Goal: Transaction & Acquisition: Purchase product/service

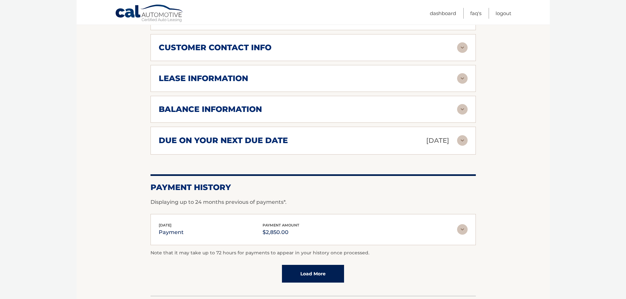
scroll to position [361, 0]
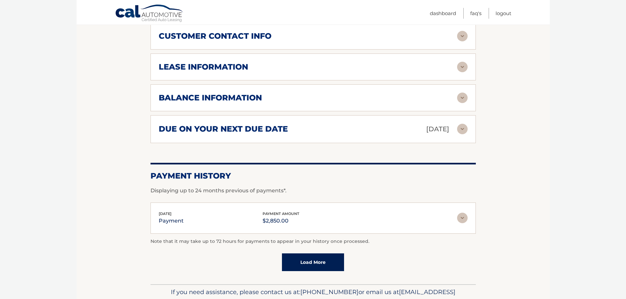
click at [463, 222] on img at bounding box center [462, 218] width 11 height 11
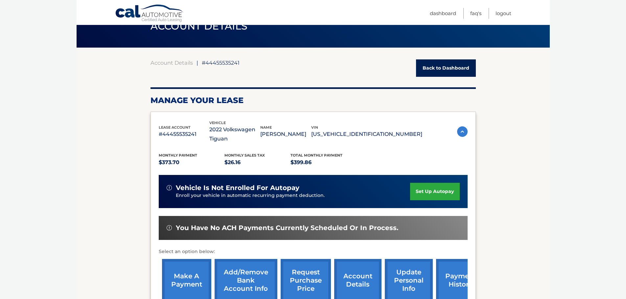
scroll to position [0, 0]
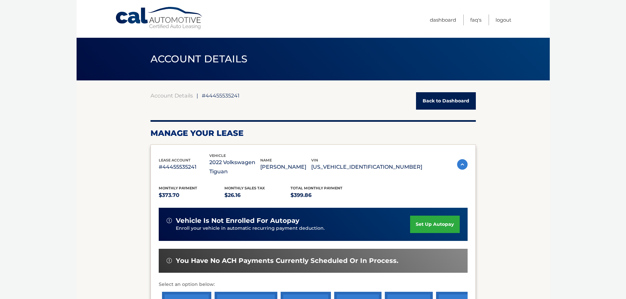
click at [441, 104] on link "Back to Dashboard" at bounding box center [446, 100] width 60 height 17
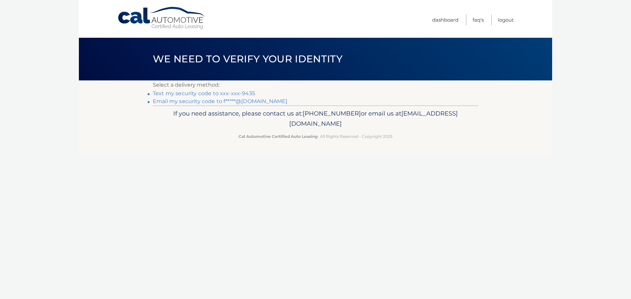
click at [249, 95] on link "Text my security code to xxx-xxx-9435" at bounding box center [204, 93] width 102 height 6
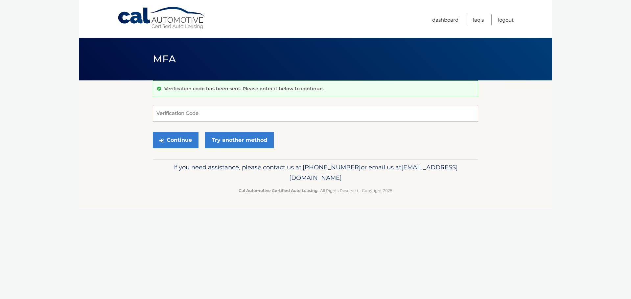
click at [213, 110] on input "Verification Code" at bounding box center [315, 113] width 325 height 16
type input "583287"
click at [177, 138] on button "Continue" at bounding box center [176, 140] width 46 height 16
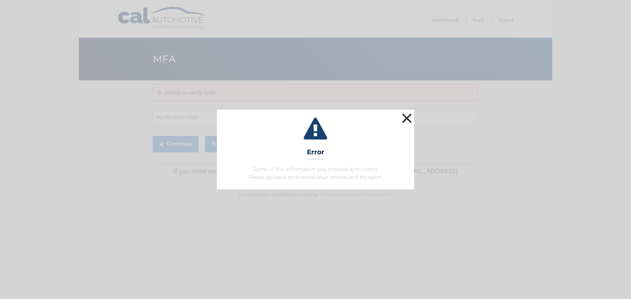
click at [409, 118] on button "×" at bounding box center [406, 118] width 13 height 13
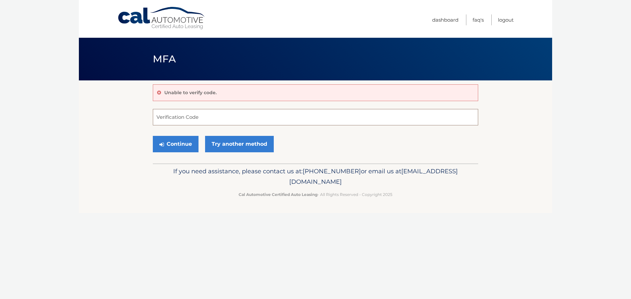
click at [293, 119] on input "Verification Code" at bounding box center [315, 117] width 325 height 16
type input "583237"
click at [185, 141] on button "Continue" at bounding box center [176, 144] width 46 height 16
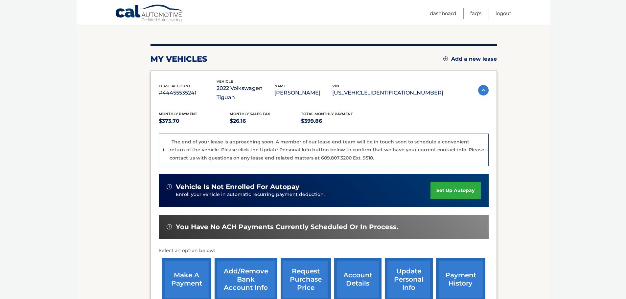
scroll to position [99, 0]
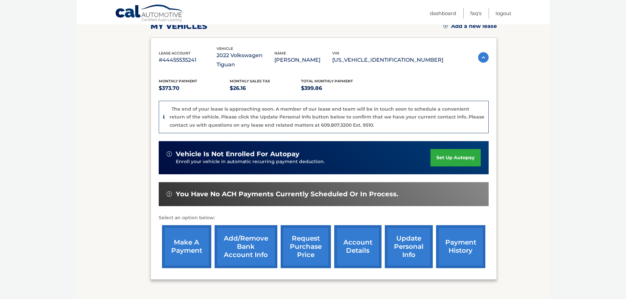
click at [195, 234] on link "make a payment" at bounding box center [186, 246] width 49 height 43
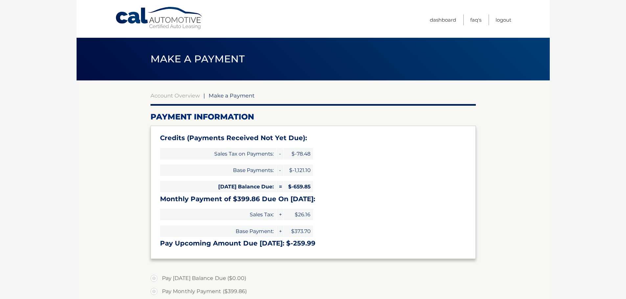
select select "OTFjZGM5MDQtM2NlNi00YWYxLWEzNDQtNzkyMGNjZjc5NDEz"
click at [501, 20] on link "Logout" at bounding box center [503, 19] width 16 height 11
